Goal: Transaction & Acquisition: Purchase product/service

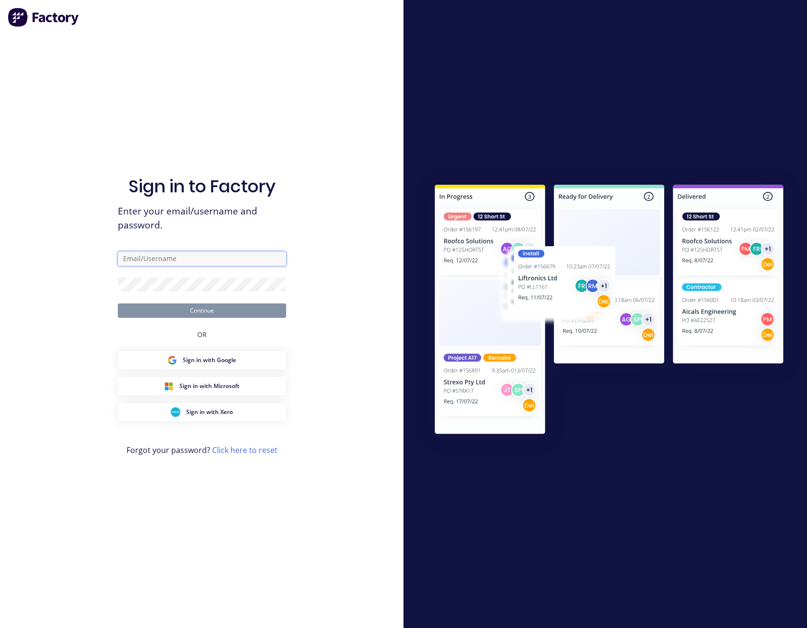
drag, startPoint x: 0, startPoint y: 0, endPoint x: 171, endPoint y: 257, distance: 308.9
click at [171, 257] on input "text" at bounding box center [202, 259] width 168 height 14
type input "[PERSON_NAME][EMAIL_ADDRESS][PERSON_NAME][DOMAIN_NAME]"
click at [118, 304] on button "Continue" at bounding box center [202, 311] width 168 height 14
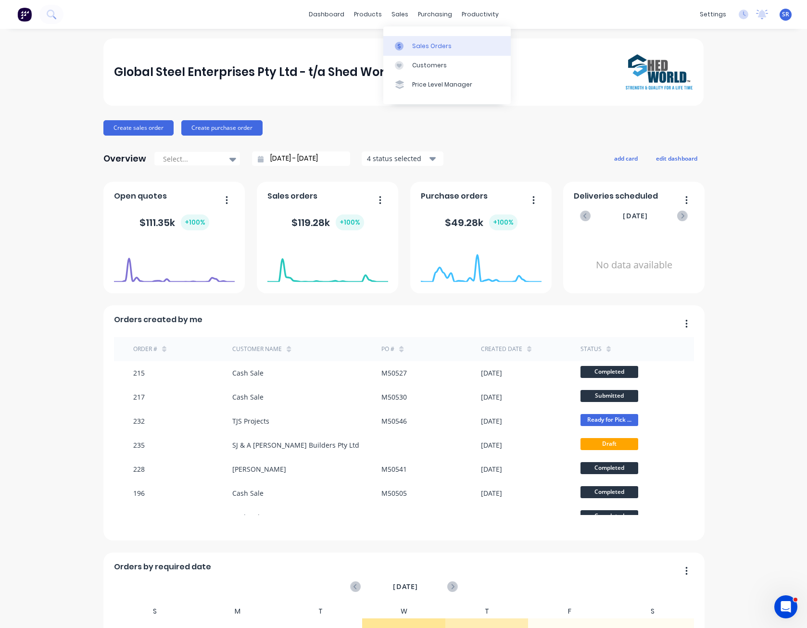
click at [412, 51] on link "Sales Orders" at bounding box center [446, 45] width 127 height 19
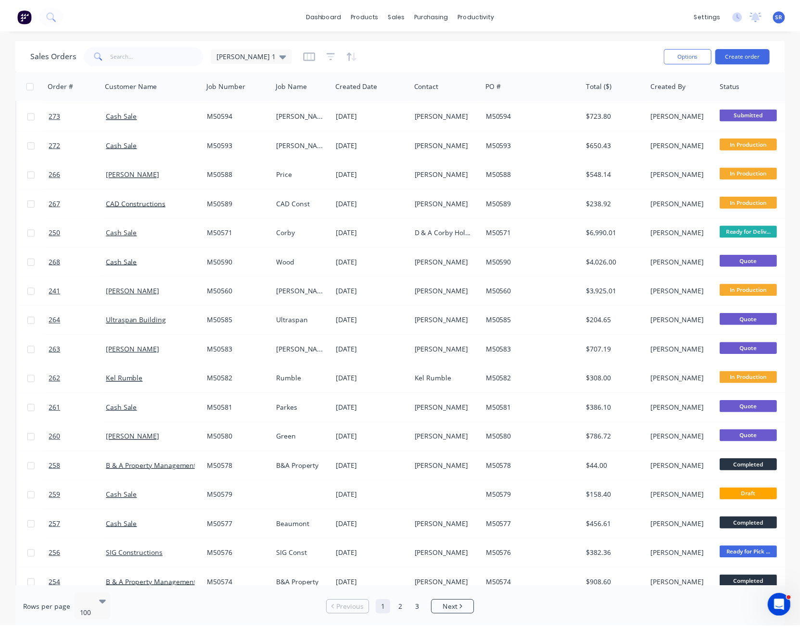
scroll to position [241, 0]
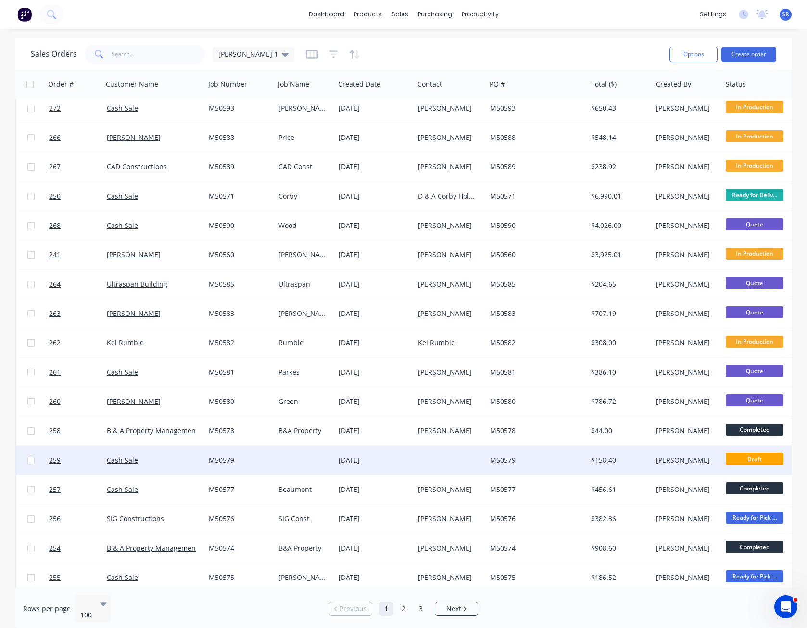
click at [443, 460] on div at bounding box center [450, 460] width 72 height 29
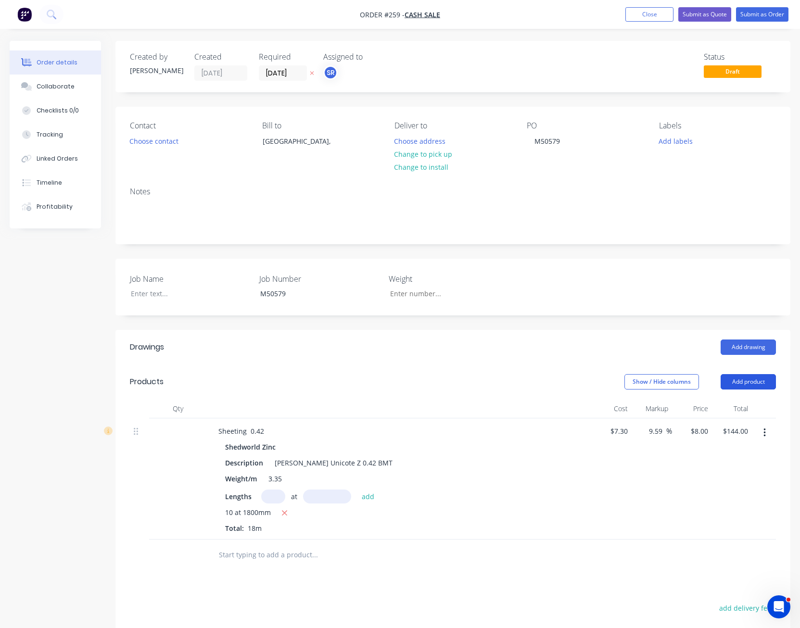
click at [745, 384] on button "Add product" at bounding box center [748, 381] width 55 height 15
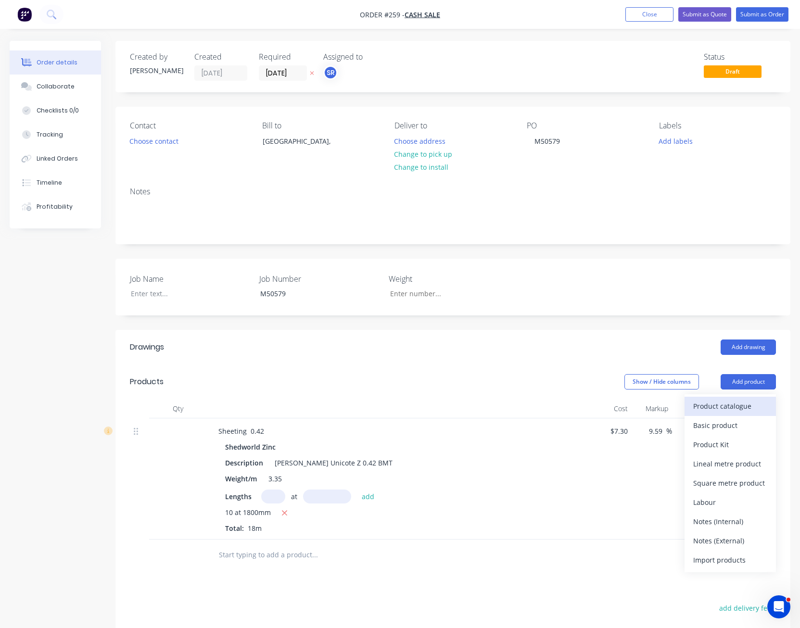
click at [743, 403] on div "Product catalogue" at bounding box center [730, 406] width 74 height 14
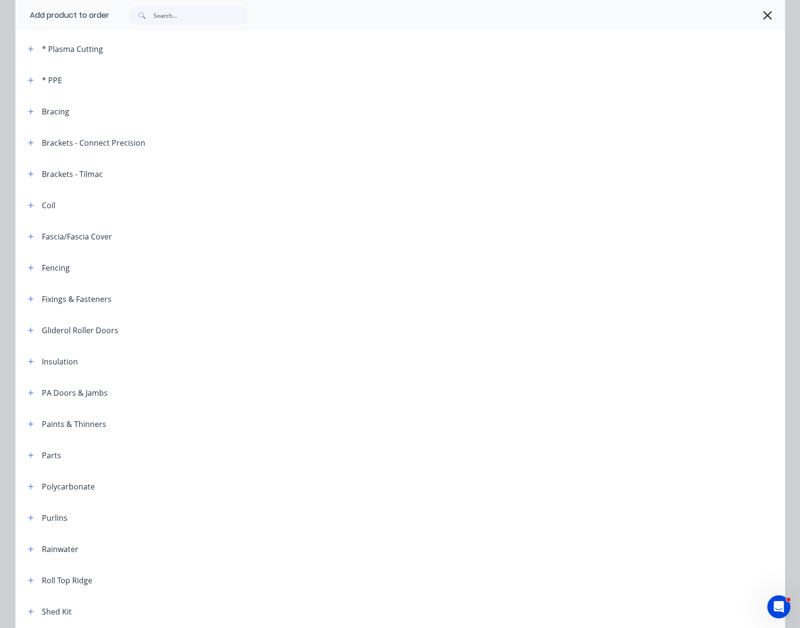
scroll to position [241, 0]
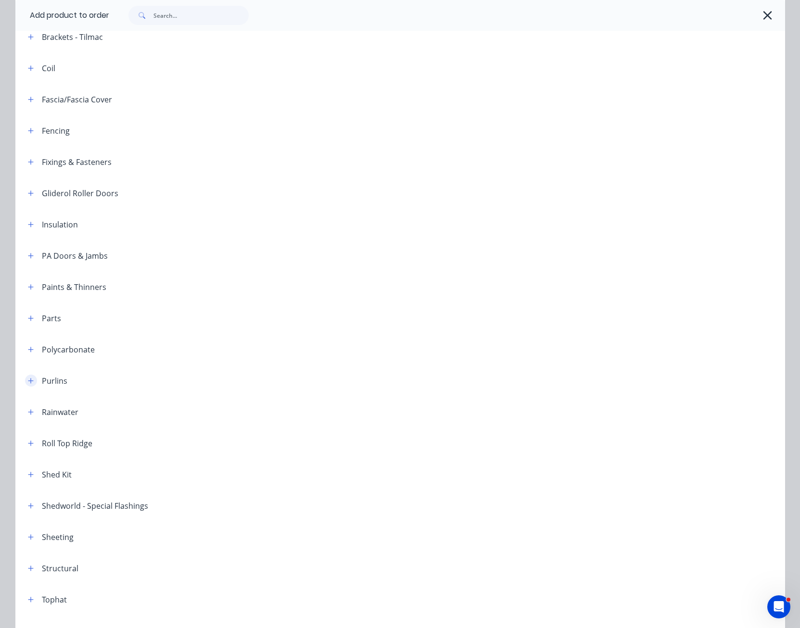
click at [30, 380] on button "button" at bounding box center [31, 381] width 12 height 12
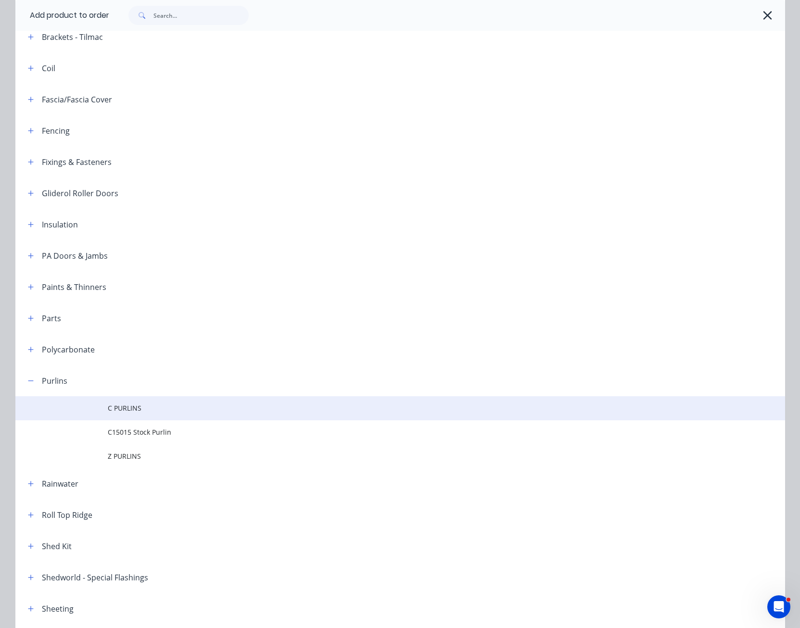
click at [112, 402] on td "C PURLINS" at bounding box center [446, 408] width 677 height 24
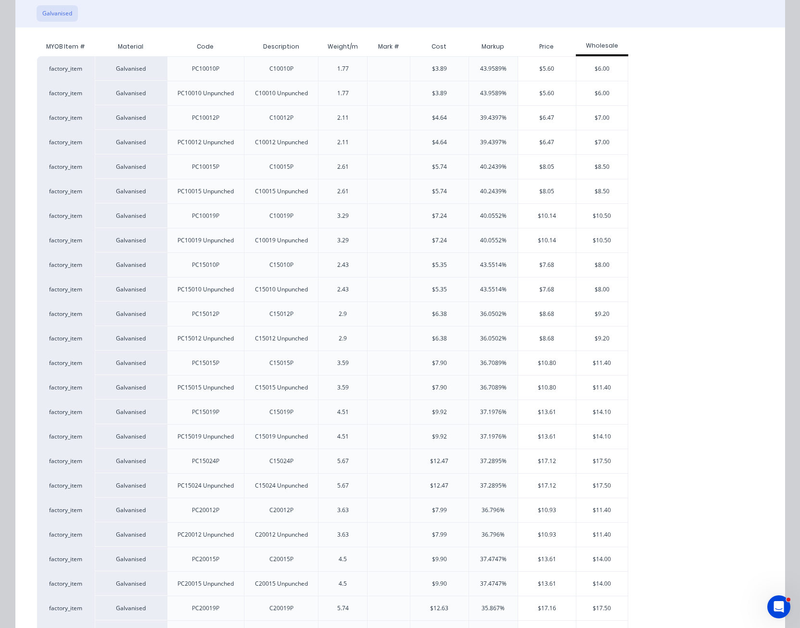
scroll to position [192, 0]
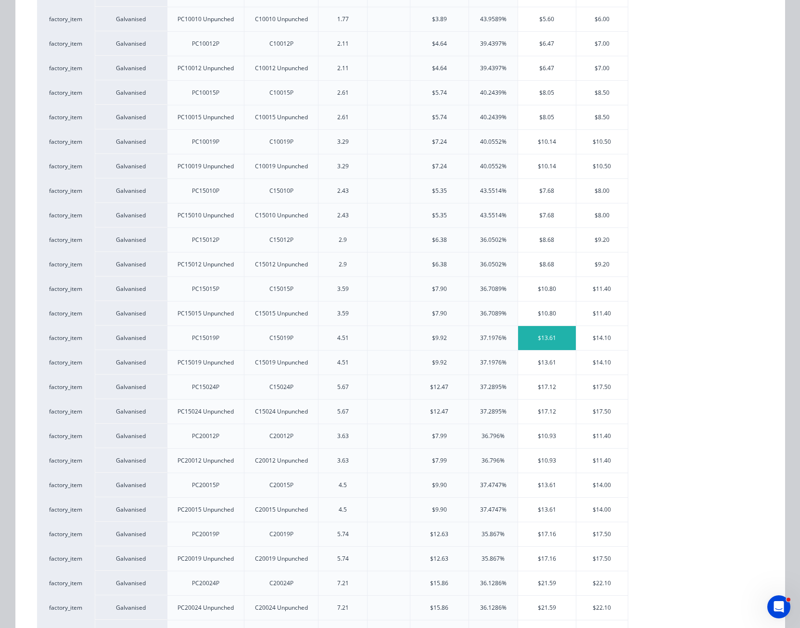
click at [539, 336] on div "$13.61" at bounding box center [547, 338] width 58 height 24
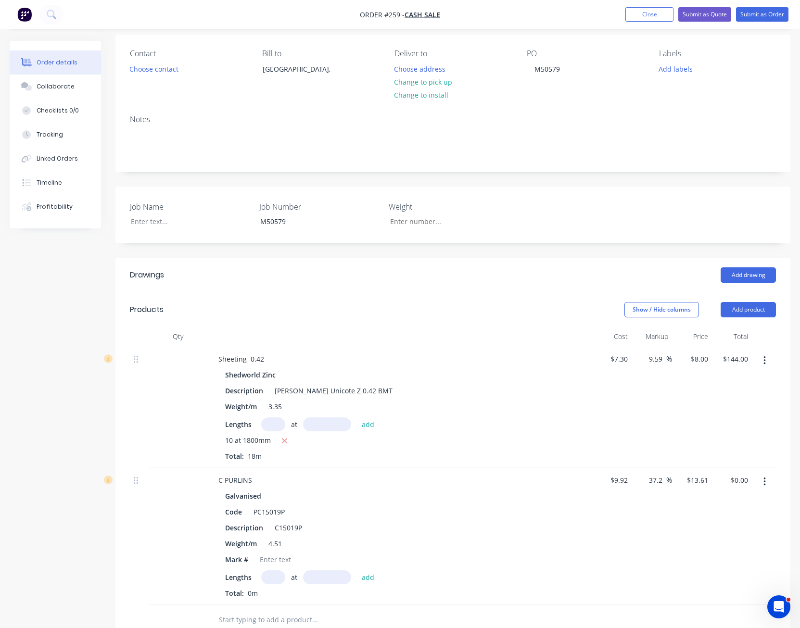
scroll to position [144, 0]
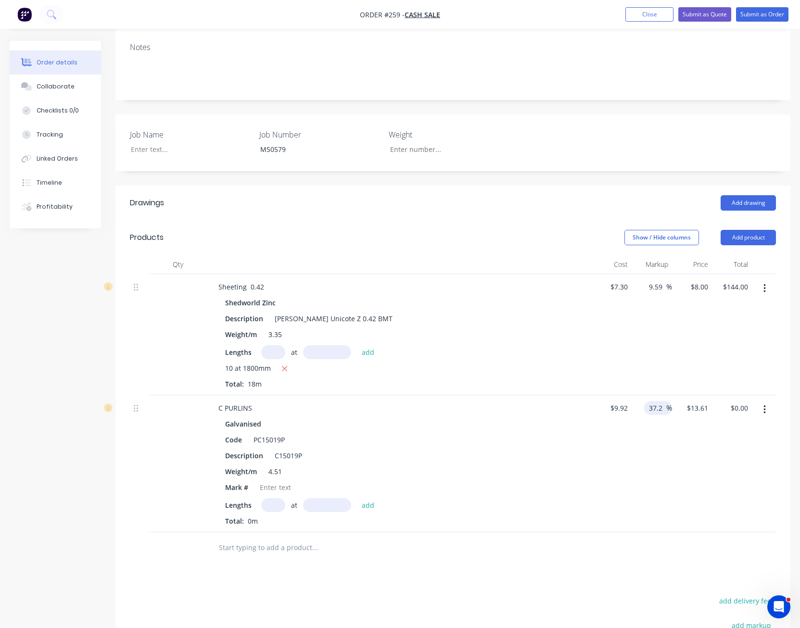
click at [654, 407] on input "37.2" at bounding box center [657, 408] width 18 height 14
click at [656, 408] on input "37.2" at bounding box center [657, 408] width 18 height 14
type input "30"
type input "12.50"
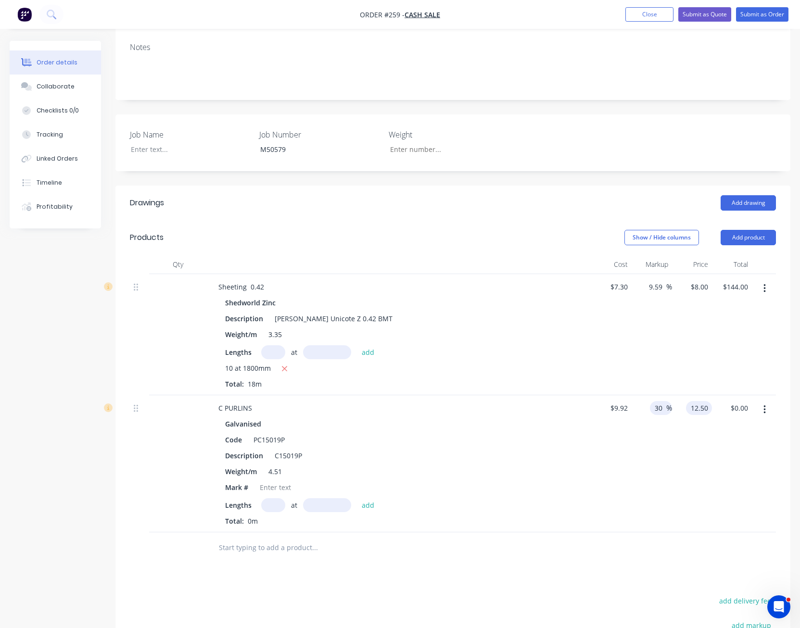
type input "26.01"
type input "$12.50"
type input "0.00"
type input "-100"
type input "$0.00"
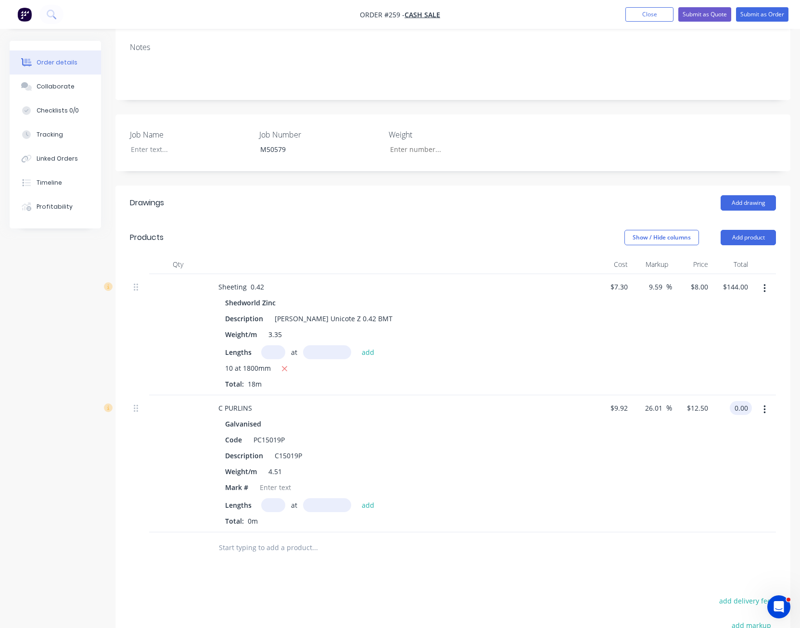
type input "$0.00"
click at [765, 410] on icon "button" at bounding box center [764, 410] width 2 height 9
click at [732, 486] on div "Delete" at bounding box center [730, 493] width 74 height 14
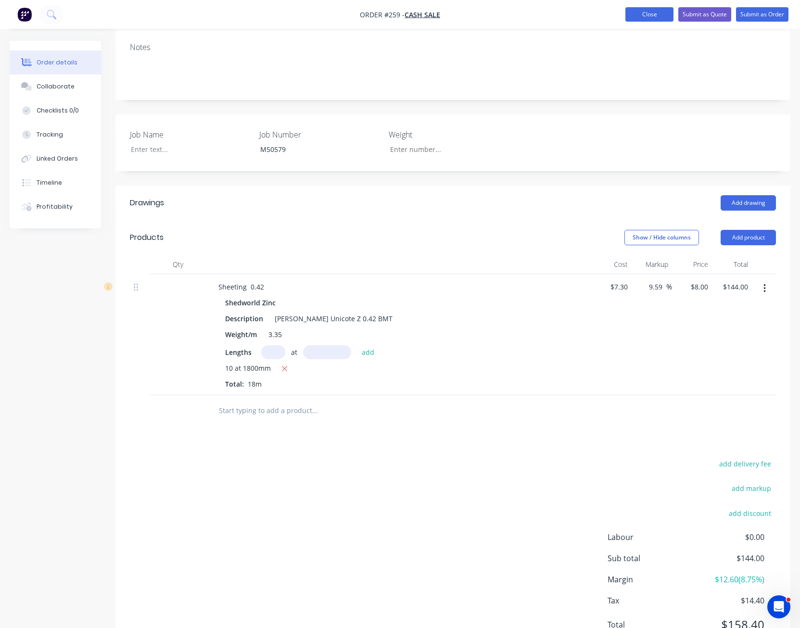
click at [651, 16] on button "Close" at bounding box center [649, 14] width 48 height 14
